Goal: Task Accomplishment & Management: Complete application form

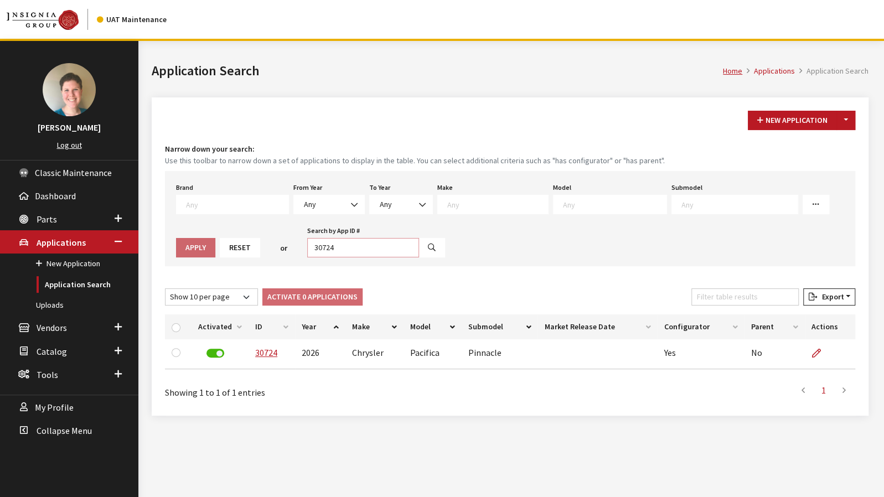
click at [314, 247] on input "30724" at bounding box center [363, 247] width 112 height 19
type input "30723"
click at [418, 248] on button "button" at bounding box center [431, 247] width 27 height 19
select select
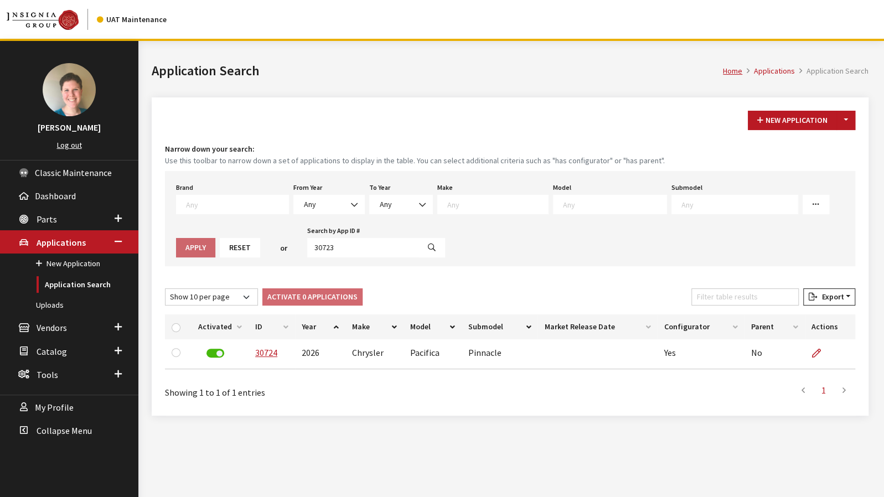
select select
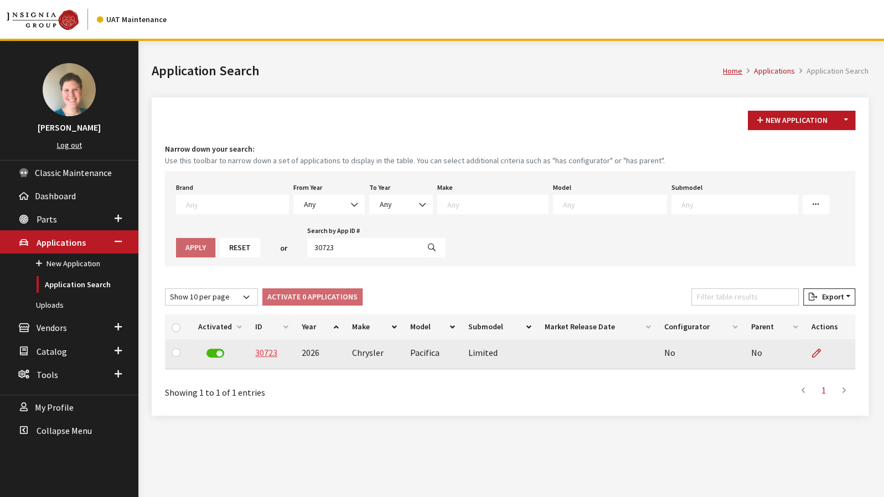
click at [268, 352] on link "30723" at bounding box center [266, 352] width 22 height 11
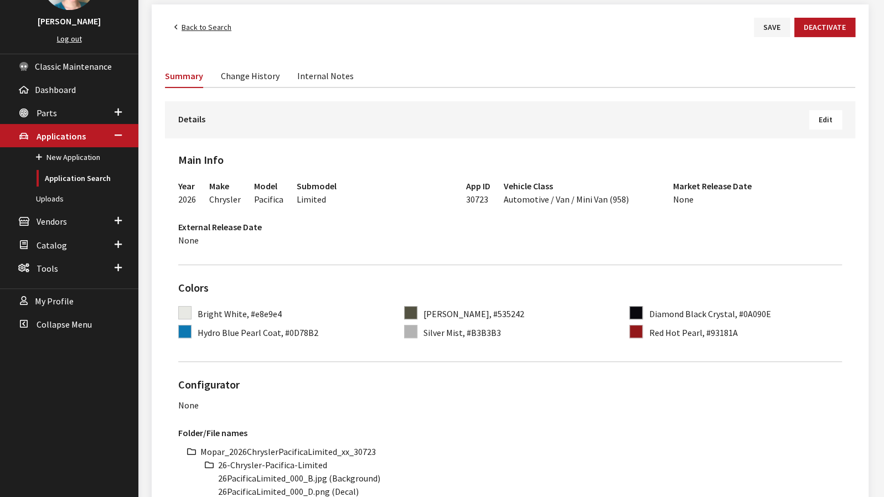
scroll to position [111, 0]
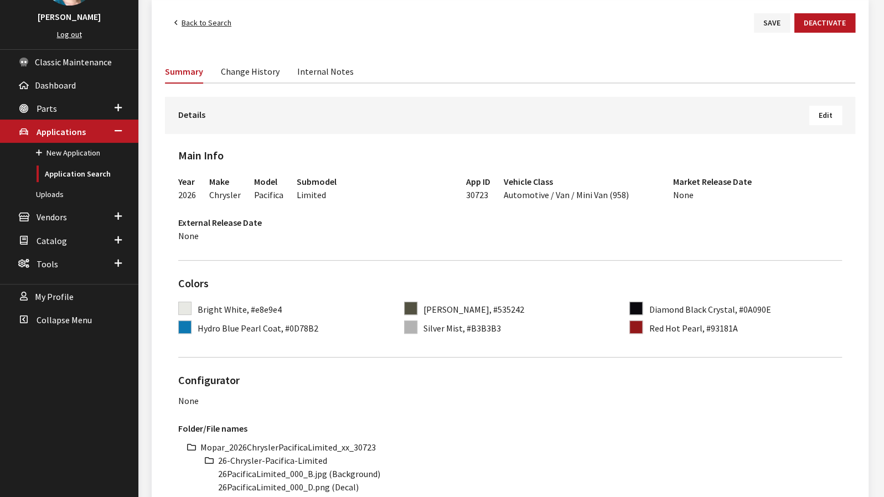
click at [827, 113] on span "Edit" at bounding box center [825, 115] width 14 height 10
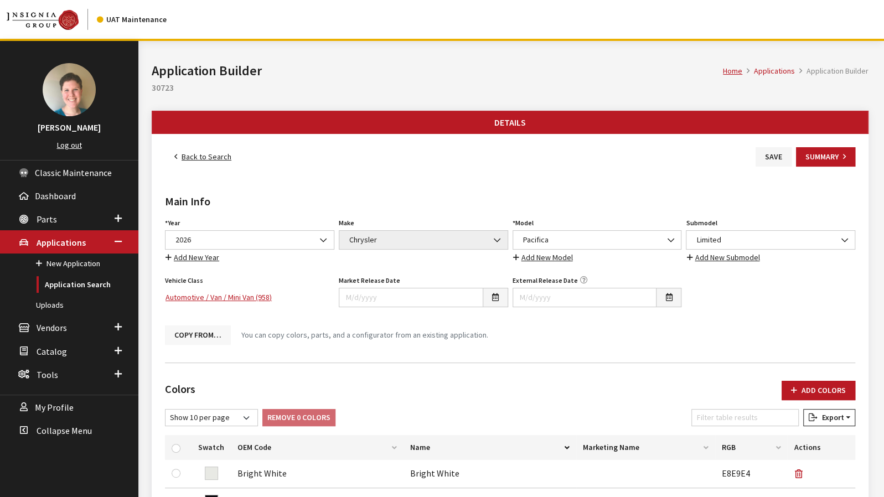
click at [204, 334] on button "Copy From…" at bounding box center [198, 334] width 66 height 19
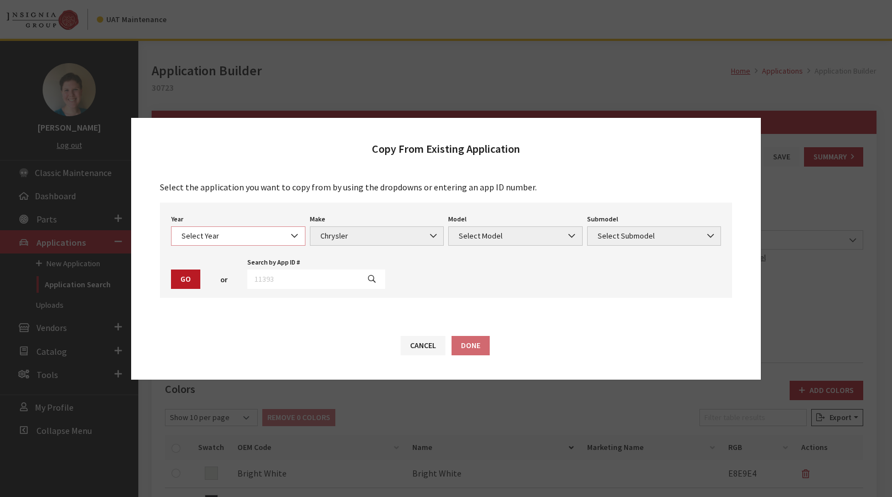
click at [261, 233] on span "Select Year" at bounding box center [238, 236] width 120 height 12
select select "44"
click at [523, 235] on span "Select Model" at bounding box center [515, 236] width 120 height 12
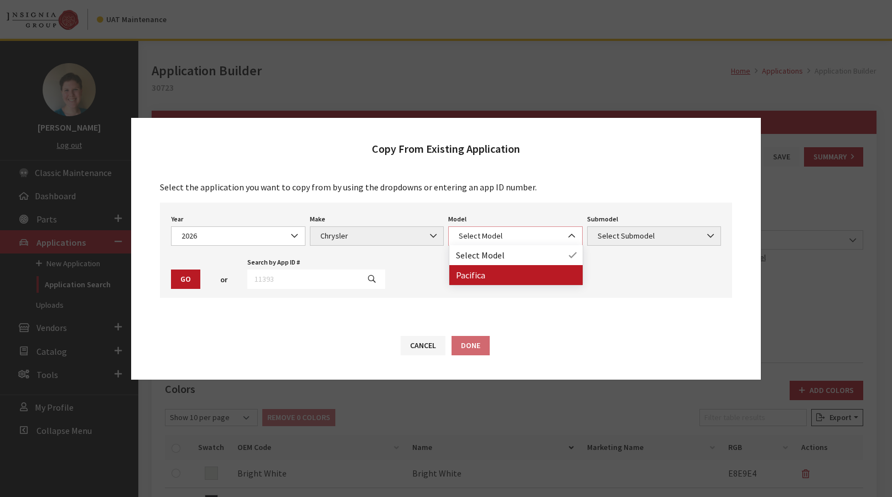
select select "178"
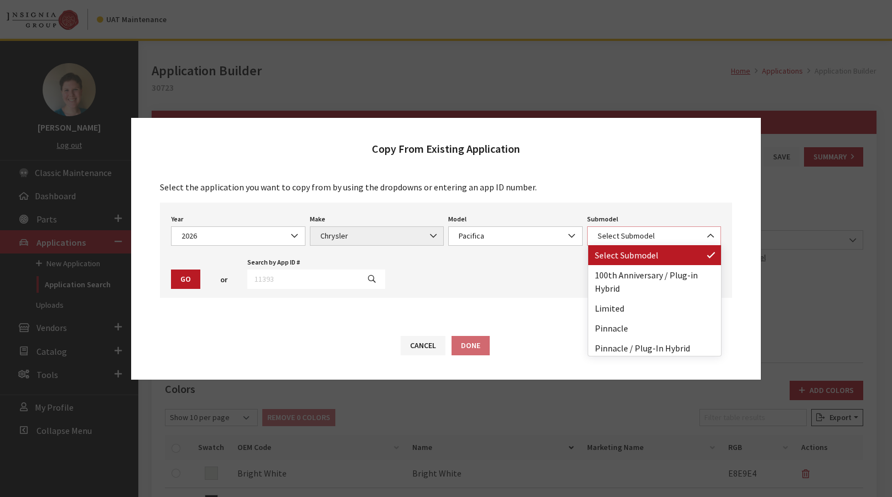
click at [611, 243] on span "Select Submodel" at bounding box center [654, 235] width 134 height 19
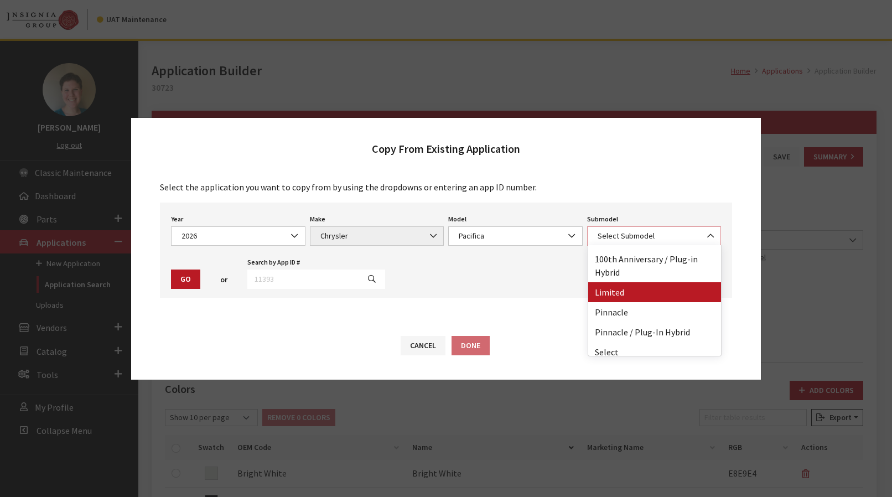
scroll to position [75, 0]
select select "2429"
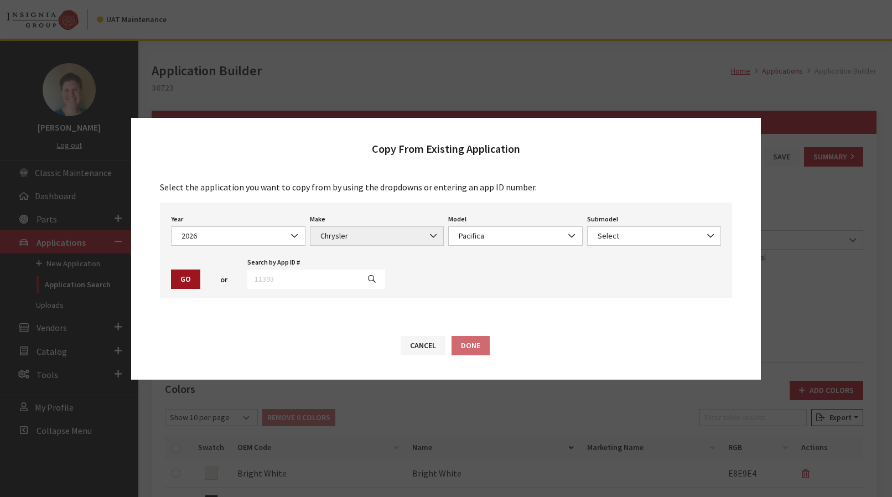
click at [185, 279] on button "Go" at bounding box center [185, 278] width 29 height 19
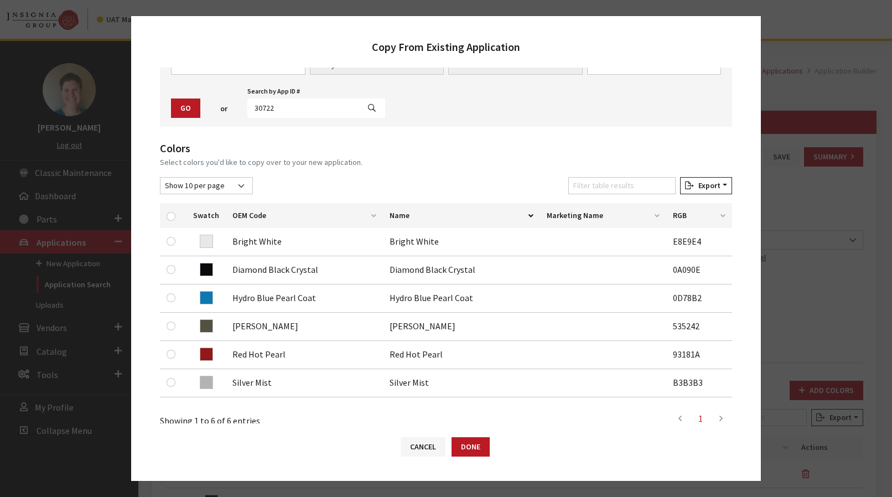
scroll to position [235, 0]
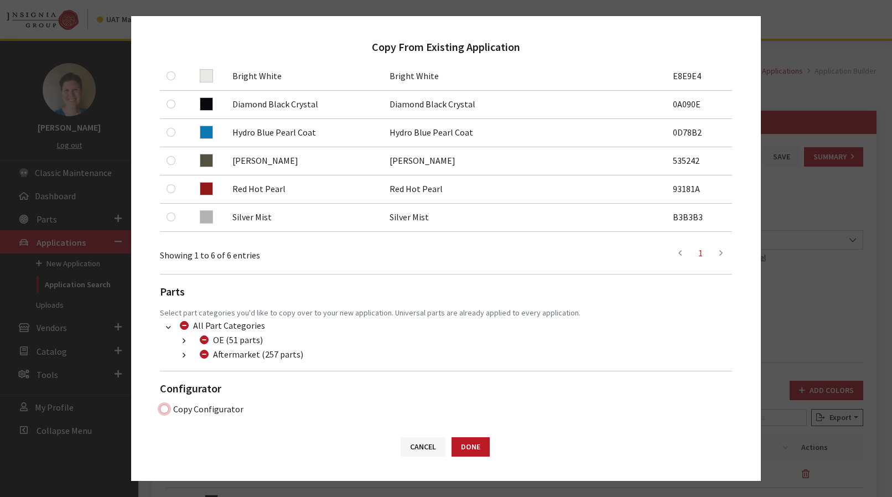
click at [166, 406] on input "Copy Configurator" at bounding box center [164, 408] width 9 height 9
checkbox input "true"
click at [466, 445] on button "Done" at bounding box center [471, 446] width 38 height 19
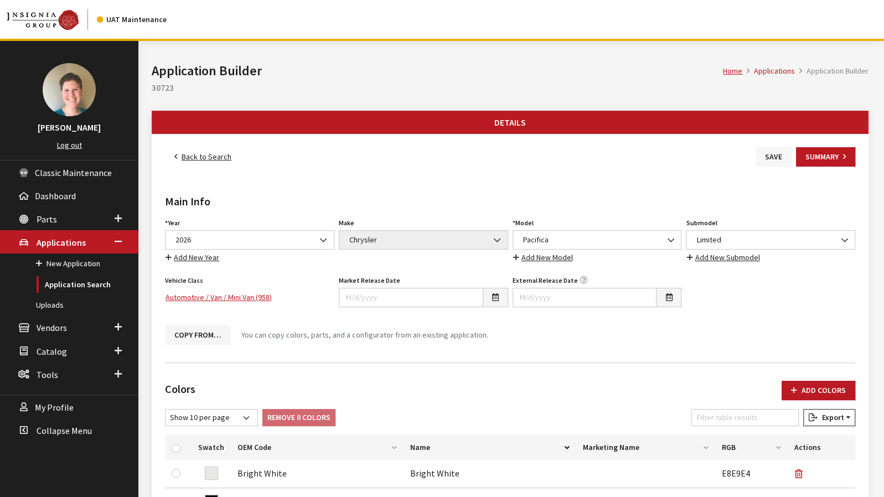
click at [772, 159] on button "Save" at bounding box center [773, 156] width 36 height 19
click at [212, 154] on link "Back to Search" at bounding box center [203, 156] width 76 height 19
